Goal: Check status: Check status

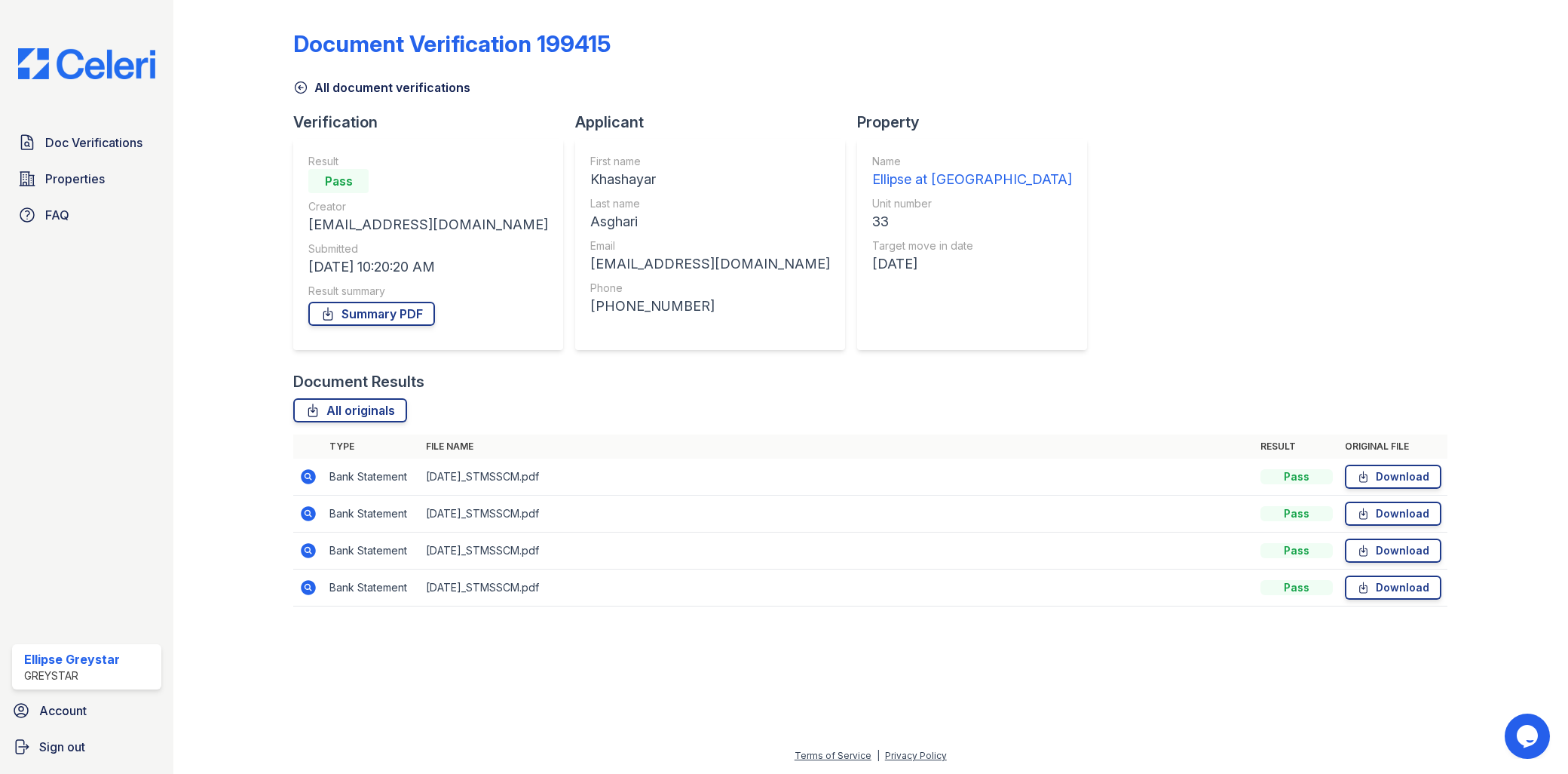
click at [112, 64] on img at bounding box center [86, 63] width 161 height 31
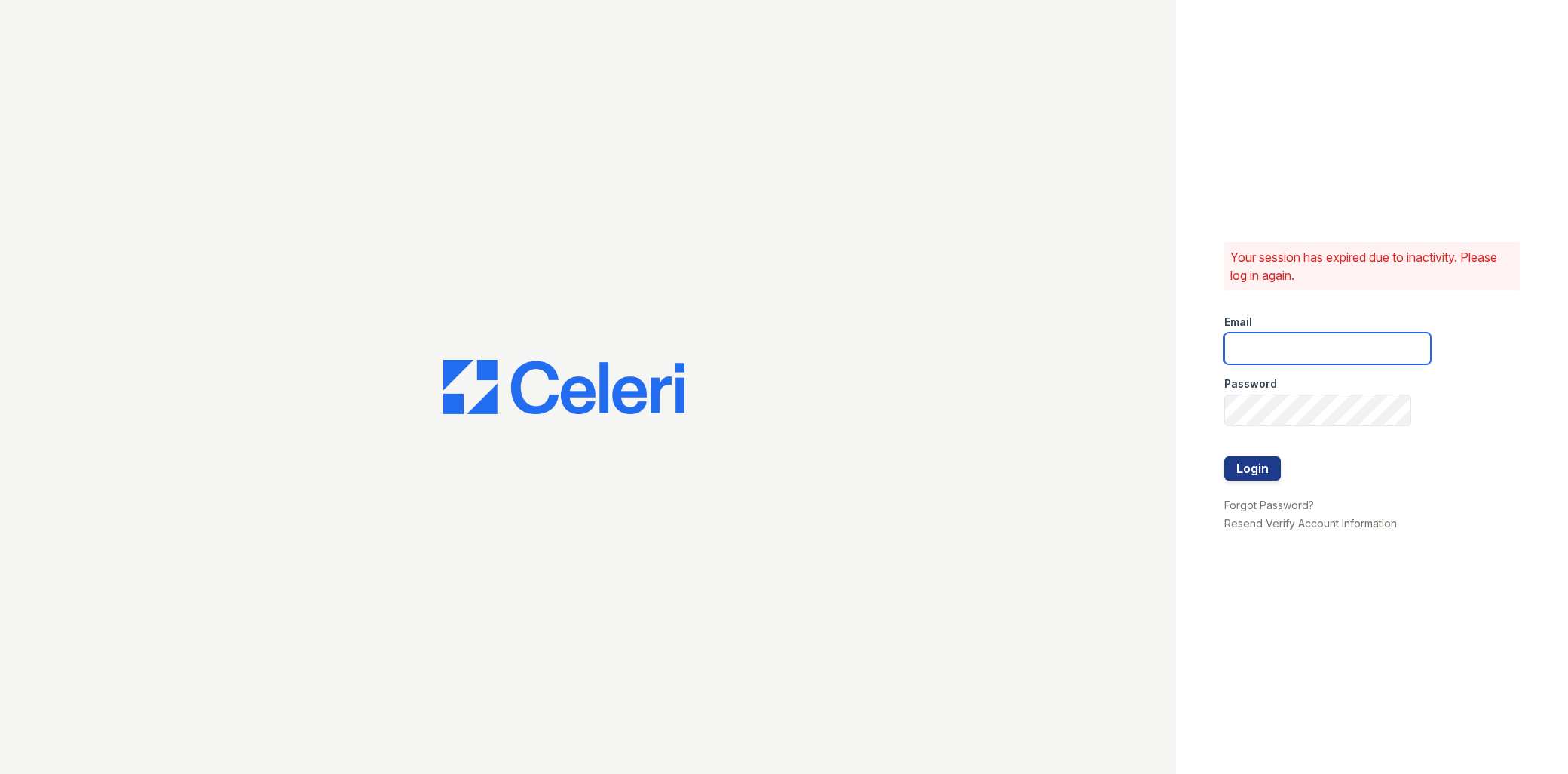
type input "ellipseamgr@greystar.com"
click at [1256, 466] on button "Login" at bounding box center [1252, 468] width 57 height 24
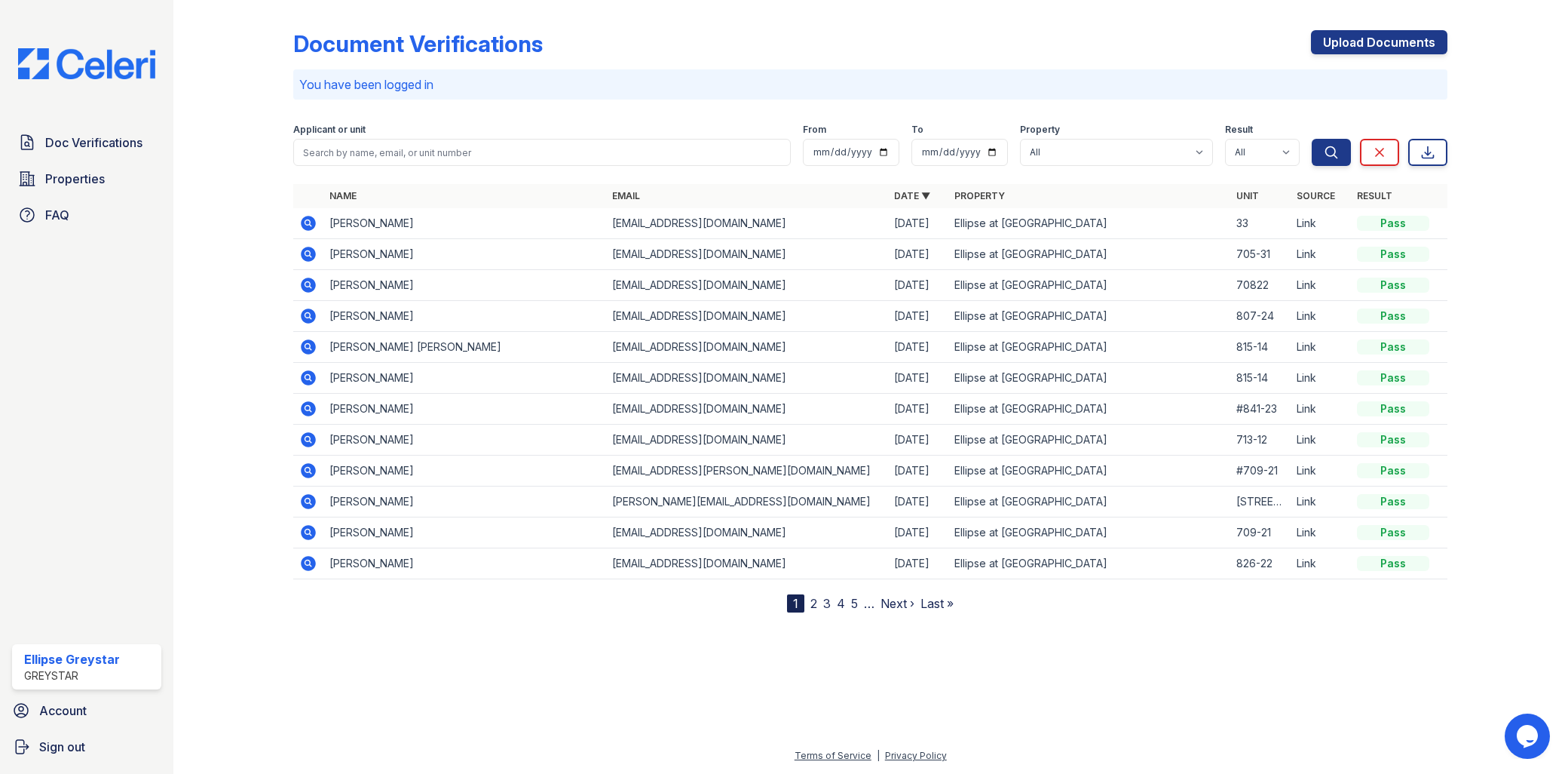
click at [310, 255] on icon at bounding box center [308, 254] width 15 height 15
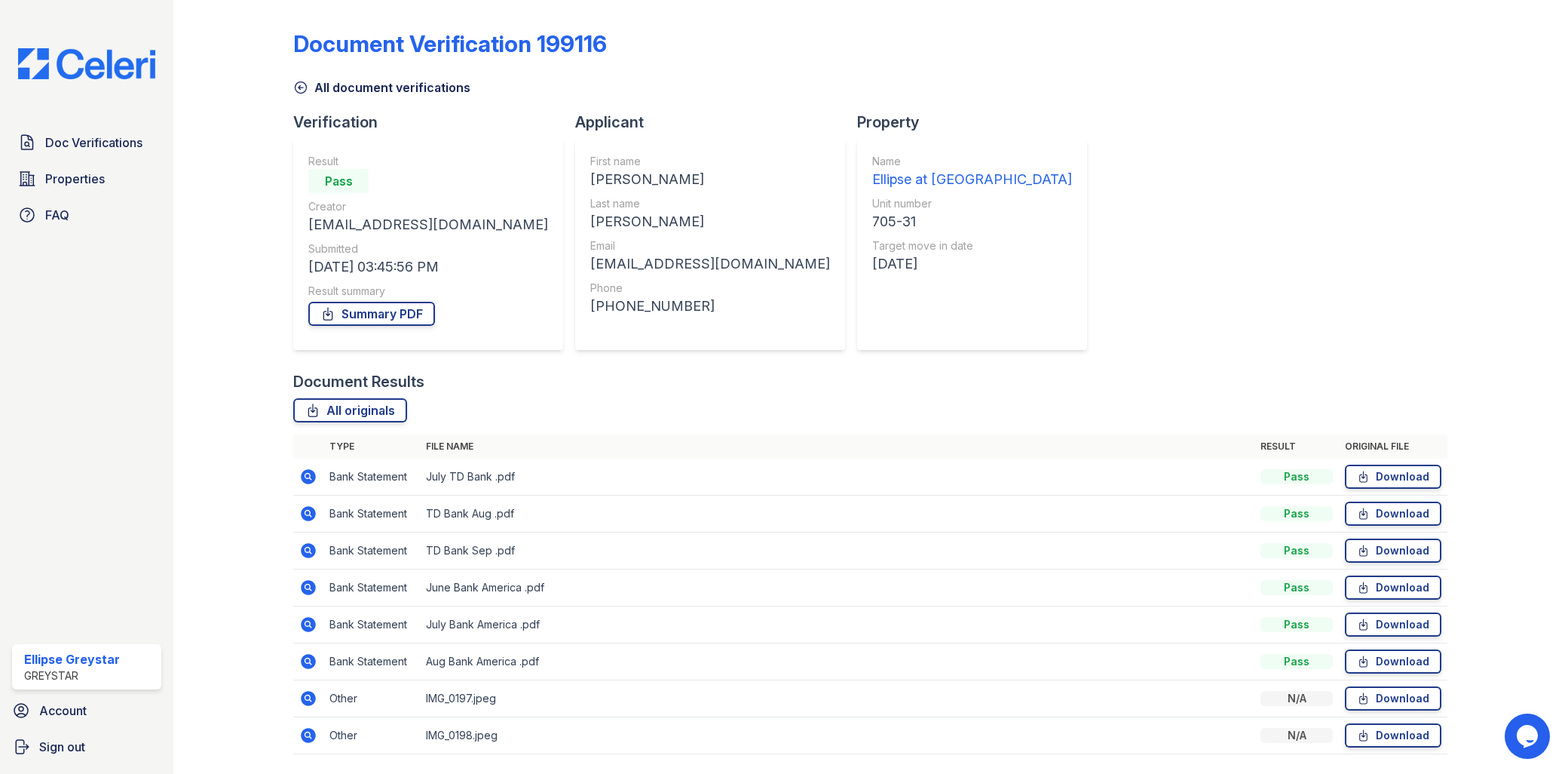
scroll to position [46, 0]
click at [73, 41] on div "Doc Verifications Properties FAQ Ellipse Greystar Greystar Account Sign out" at bounding box center [86, 387] width 173 height 774
click at [105, 108] on div "Doc Verifications Properties FAQ Ellipse Greystar Greystar Account Sign out" at bounding box center [86, 387] width 173 height 774
click at [109, 71] on img at bounding box center [86, 63] width 161 height 31
